Goal: Navigation & Orientation: Go to known website

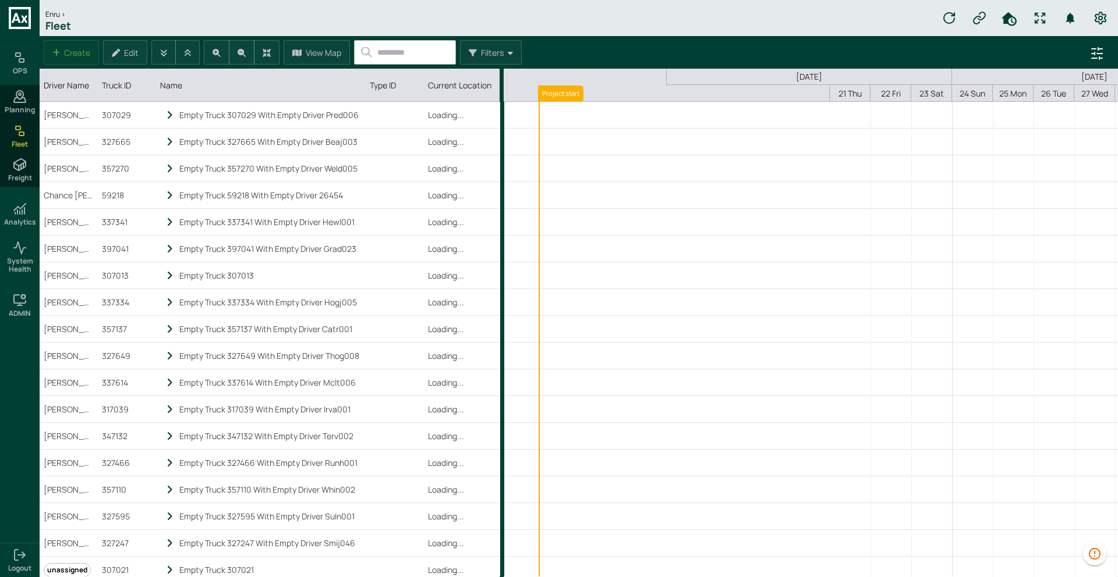
scroll to position [0, 326]
